Goal: Task Accomplishment & Management: Manage account settings

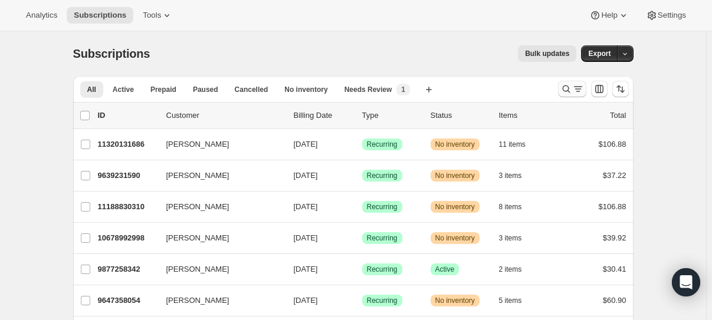
click at [560, 83] on icon "Search and filter results" at bounding box center [566, 89] width 12 height 12
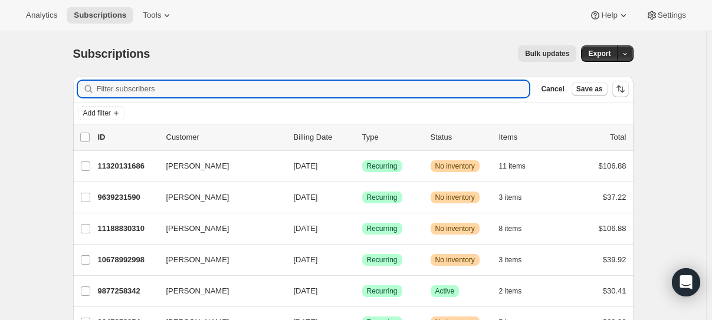
paste input "[EMAIL_ADDRESS][DOMAIN_NAME]"
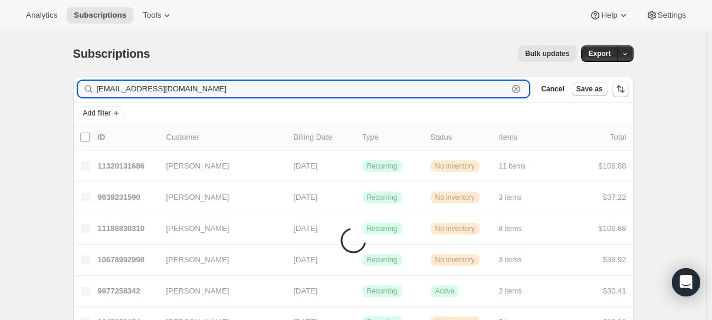
type input "[EMAIL_ADDRESS][DOMAIN_NAME]"
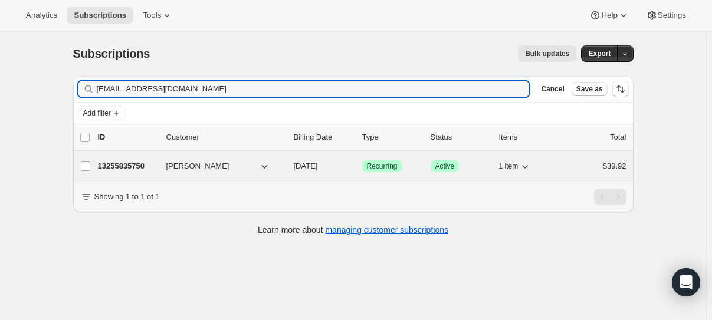
click at [157, 160] on p "13255835750" at bounding box center [127, 166] width 59 height 12
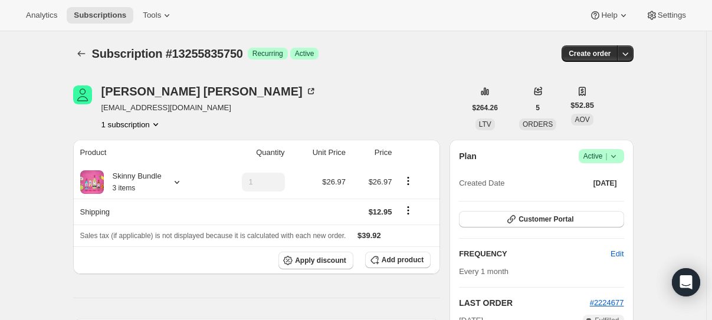
click at [607, 150] on icon at bounding box center [613, 156] width 12 height 12
click at [536, 154] on span "Cancel subscription" at bounding box center [553, 158] width 67 height 9
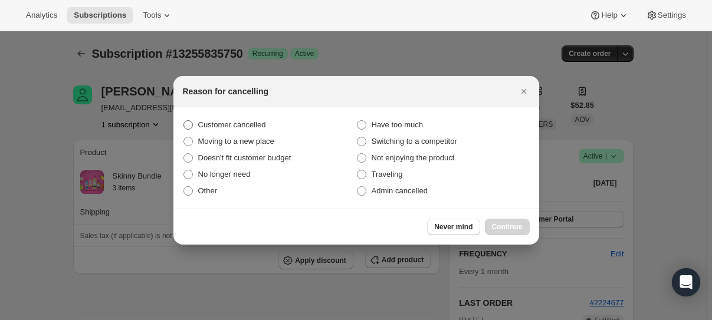
click at [193, 130] on span ":rbv:" at bounding box center [187, 124] width 9 height 9
click at [184, 121] on input "Customer cancelled" at bounding box center [183, 120] width 1 height 1
radio input "true"
click at [492, 222] on span "Continue" at bounding box center [507, 226] width 31 height 9
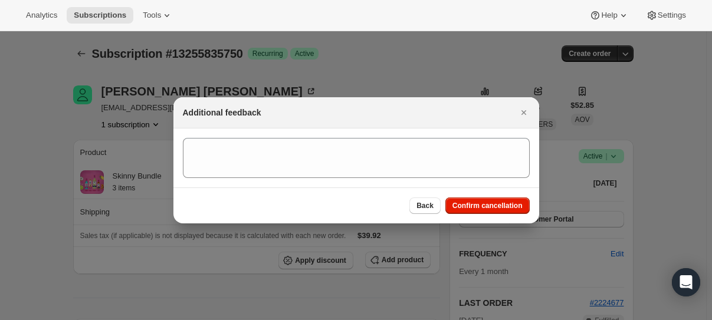
click at [332, 180] on section ":rbv:" at bounding box center [356, 158] width 366 height 59
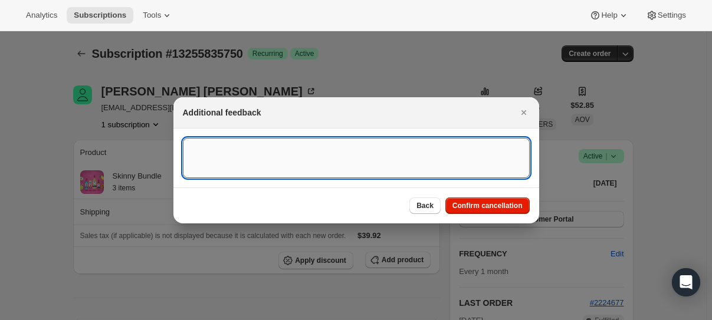
click at [333, 157] on textarea ":rbv:" at bounding box center [356, 158] width 347 height 40
type textarea "Canceled"
click at [463, 201] on span "Confirm cancellation" at bounding box center [487, 205] width 70 height 9
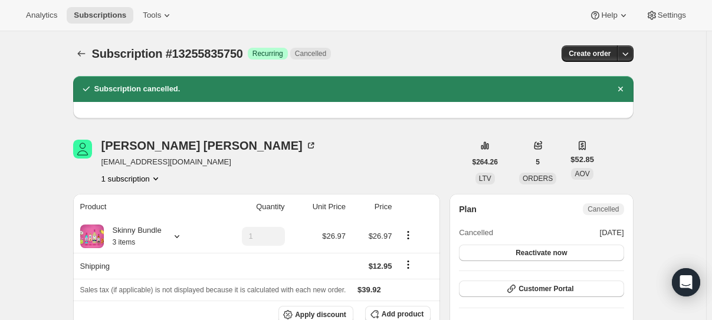
click at [162, 173] on icon "Product actions" at bounding box center [156, 179] width 12 height 12
click at [158, 178] on icon "Product actions" at bounding box center [155, 179] width 5 height 3
click at [518, 284] on span "Customer Portal" at bounding box center [545, 288] width 55 height 9
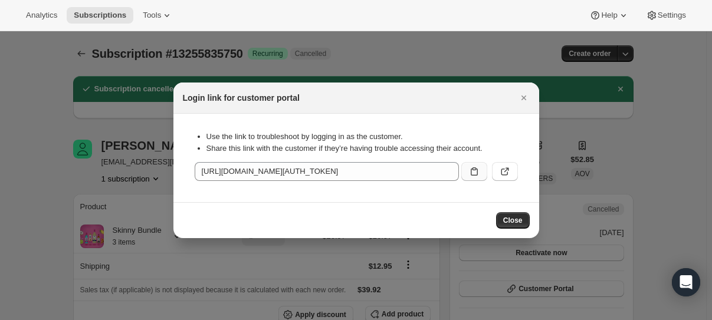
click at [468, 167] on icon ":rft:" at bounding box center [474, 172] width 12 height 12
click at [499, 166] on icon ":rft:" at bounding box center [505, 172] width 12 height 12
click at [468, 166] on icon ":rft:" at bounding box center [474, 172] width 12 height 12
click at [503, 216] on span "Close" at bounding box center [512, 220] width 19 height 9
